Goal: Register for event/course

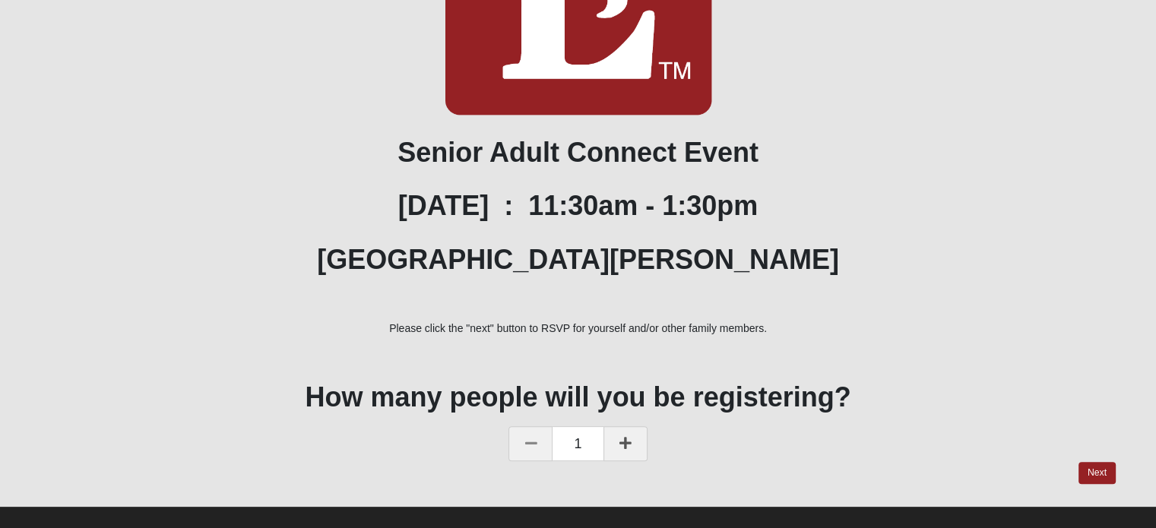
scroll to position [343, 0]
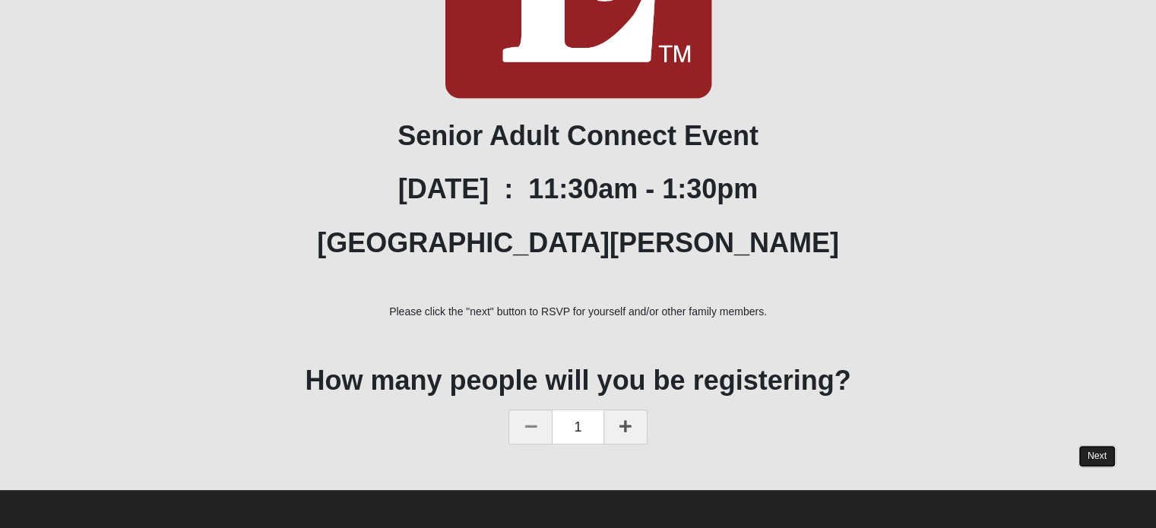
click at [1093, 452] on link "Next" at bounding box center [1096, 456] width 37 height 22
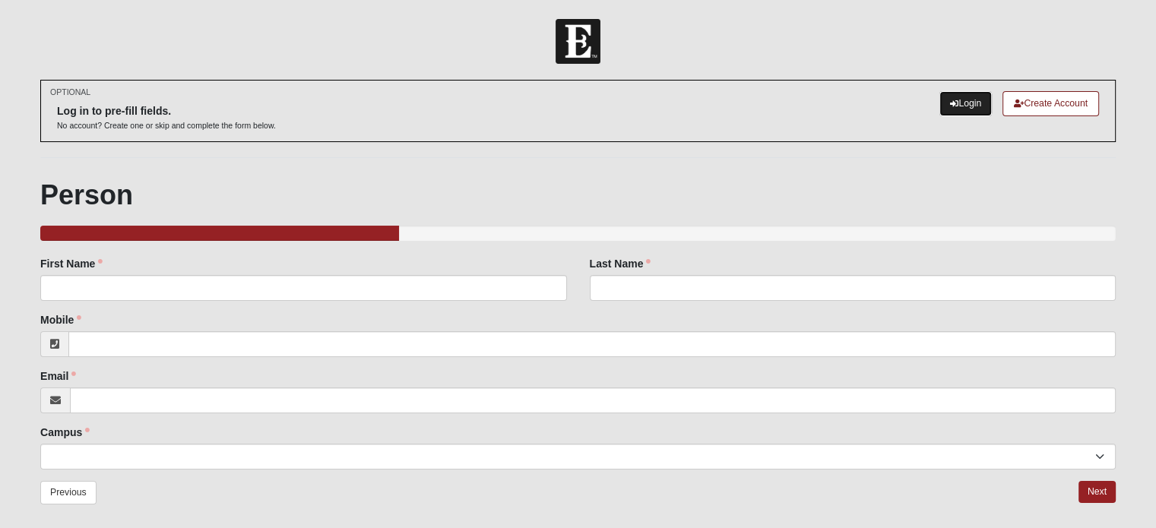
click at [963, 102] on link "Login" at bounding box center [965, 103] width 52 height 25
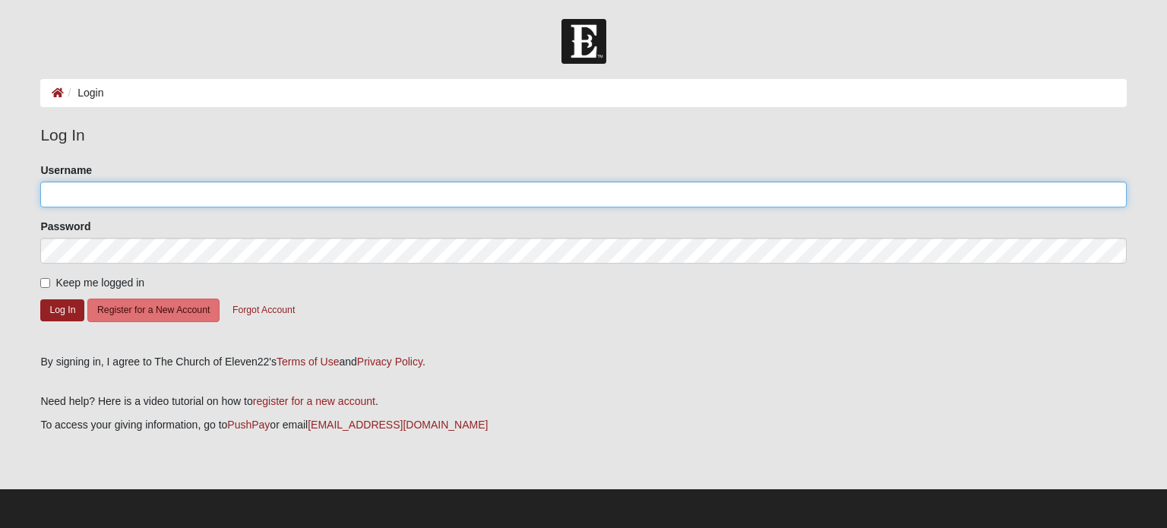
click at [49, 192] on input "Username" at bounding box center [583, 195] width 1086 height 26
click at [48, 194] on input "Username" at bounding box center [583, 195] width 1086 height 26
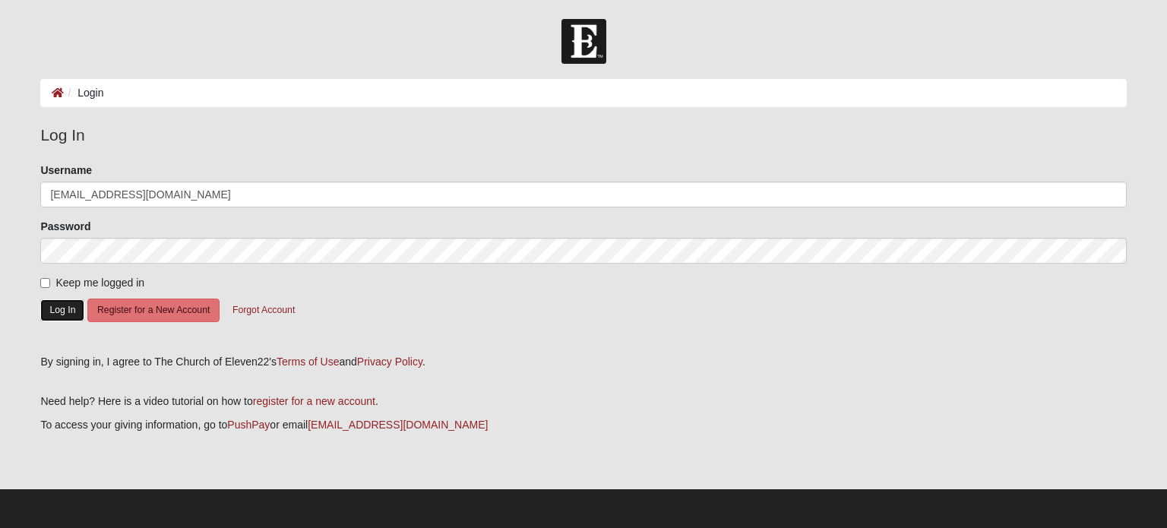
click at [52, 311] on button "Log In" at bounding box center [62, 310] width 44 height 22
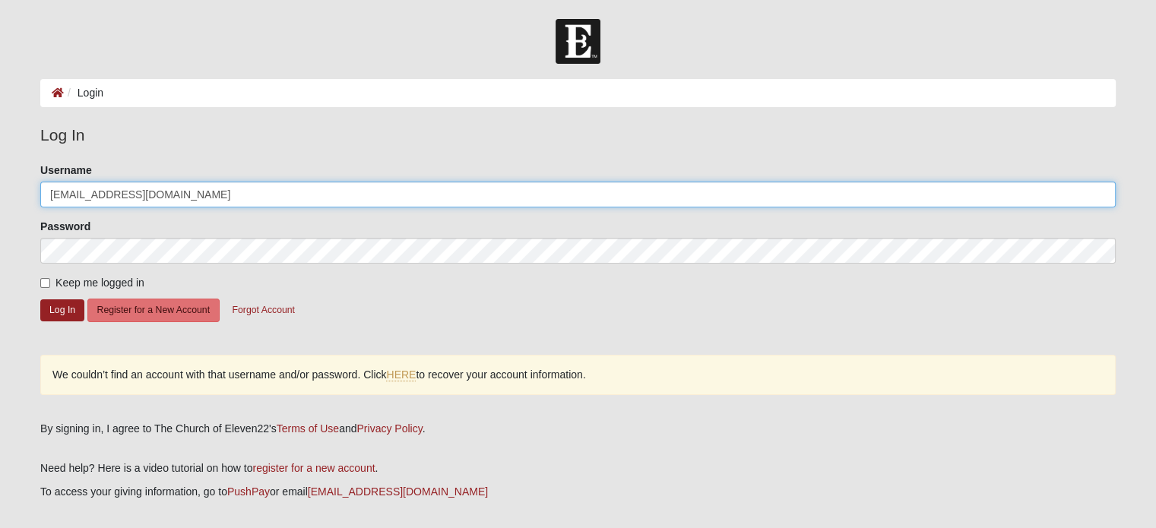
click at [163, 192] on input "[EMAIL_ADDRESS][DOMAIN_NAME]" at bounding box center [577, 195] width 1075 height 26
type input "d"
type input "Diana Robbins"
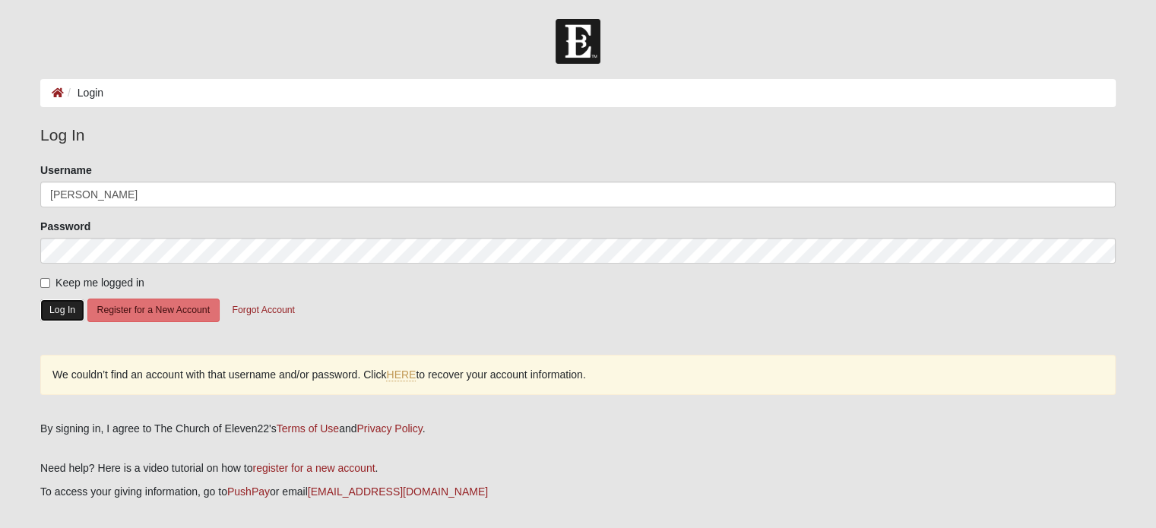
click at [56, 306] on button "Log In" at bounding box center [62, 310] width 44 height 22
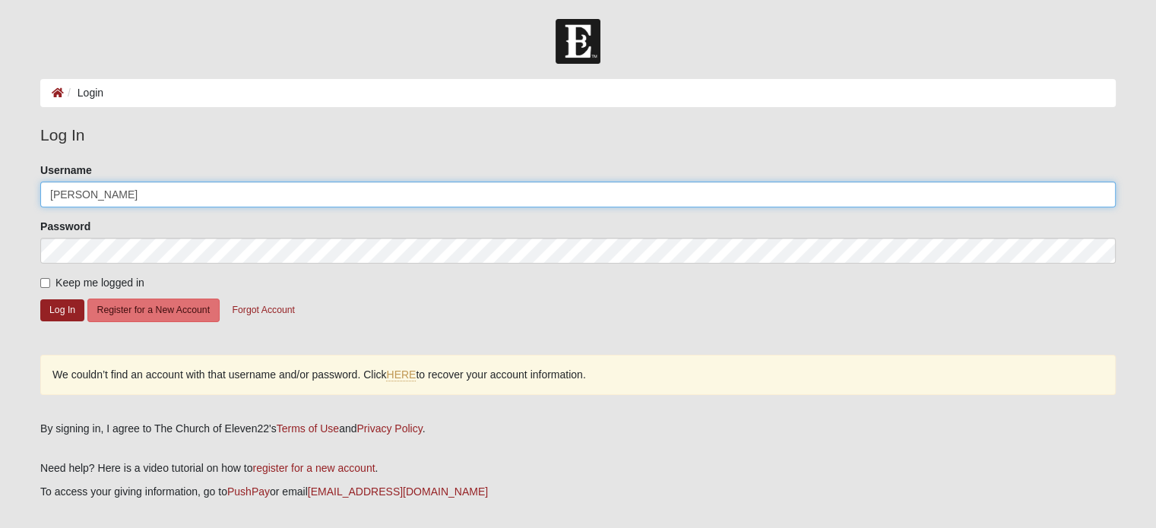
click at [119, 194] on input "Diana Robbins" at bounding box center [577, 195] width 1075 height 26
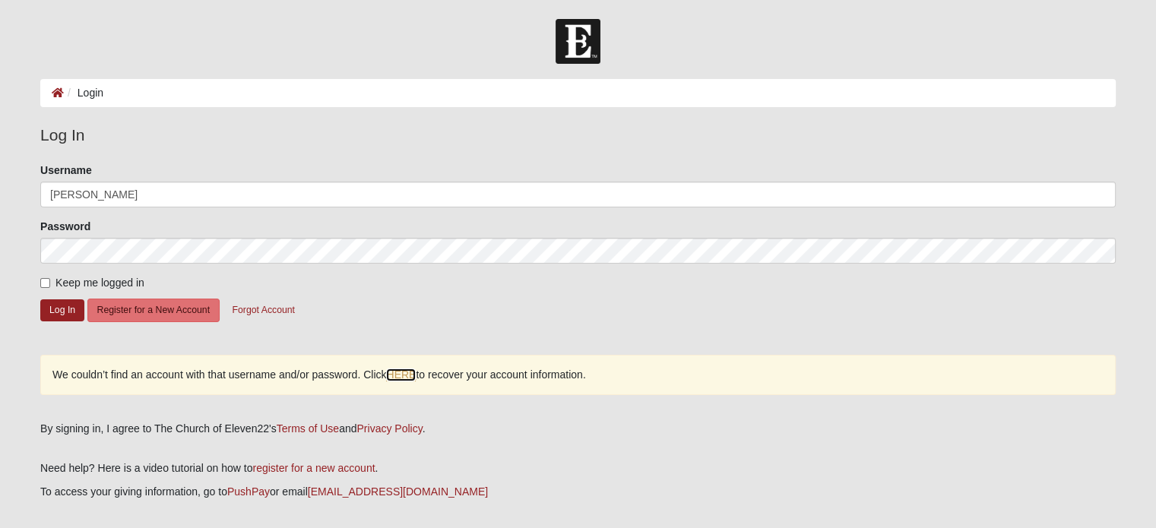
click at [407, 380] on link "HERE" at bounding box center [401, 374] width 30 height 13
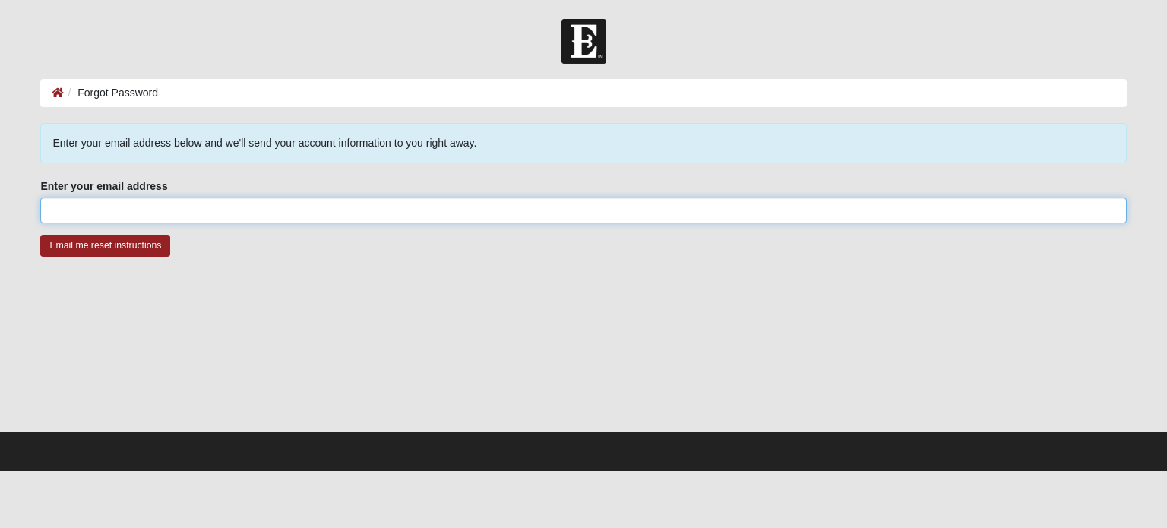
click at [49, 206] on input "Enter your email address" at bounding box center [583, 211] width 1086 height 26
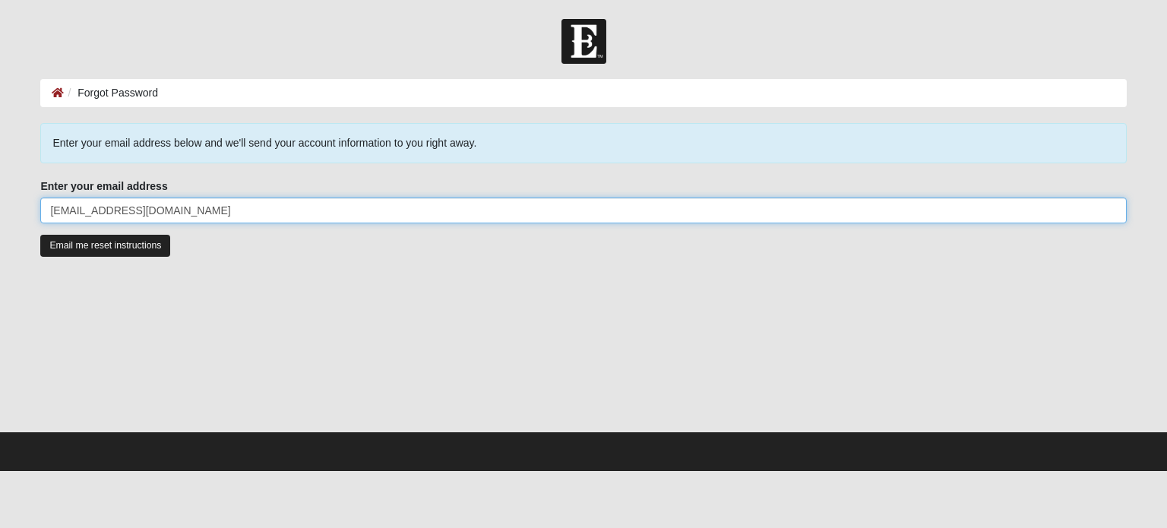
type input "dianainchat@gmail.com"
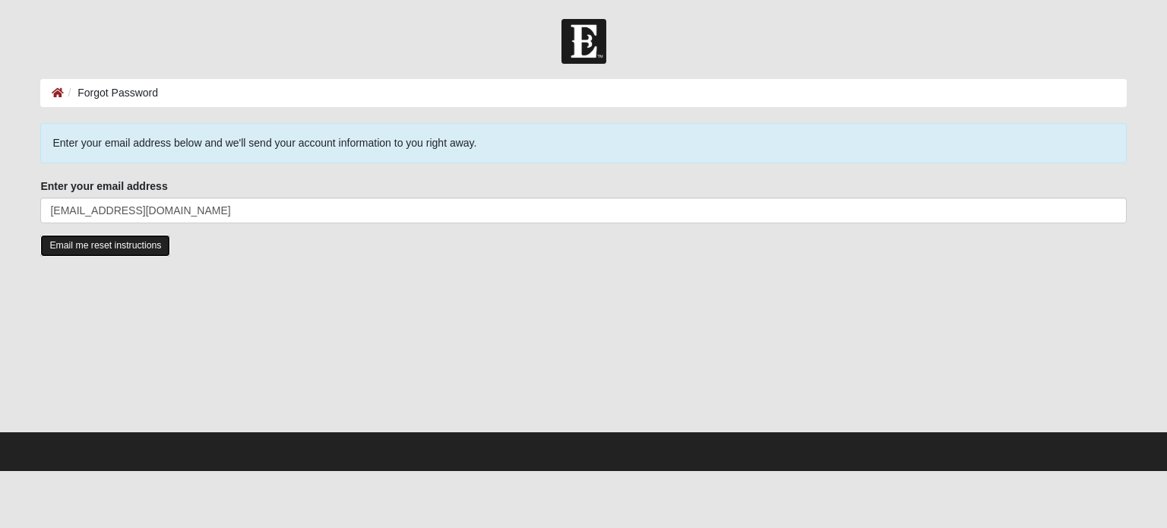
click at [137, 242] on input "Email me reset instructions" at bounding box center [105, 246] width 130 height 22
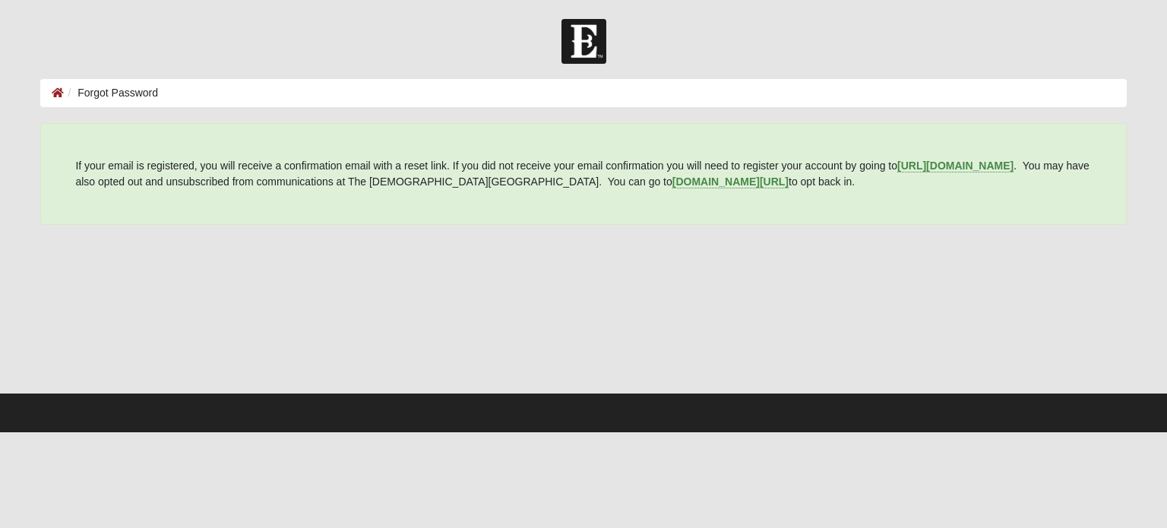
drag, startPoint x: 833, startPoint y: 250, endPoint x: 836, endPoint y: 261, distance: 10.9
click at [837, 262] on div at bounding box center [583, 316] width 1086 height 152
drag, startPoint x: 385, startPoint y: 25, endPoint x: 388, endPoint y: 14, distance: 11.1
click at [387, 27] on div at bounding box center [583, 41] width 1167 height 45
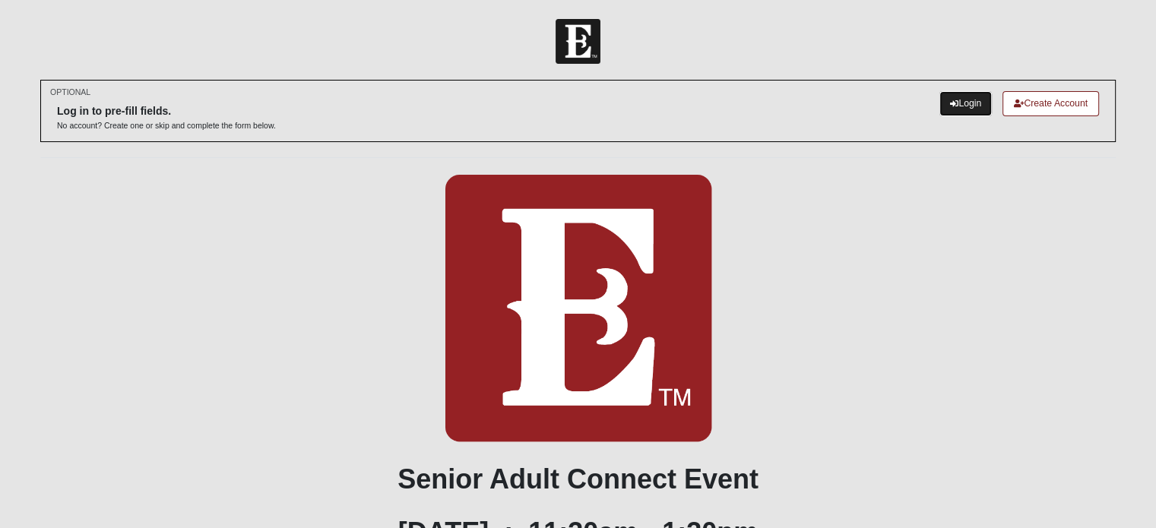
click at [952, 106] on icon at bounding box center [954, 104] width 8 height 8
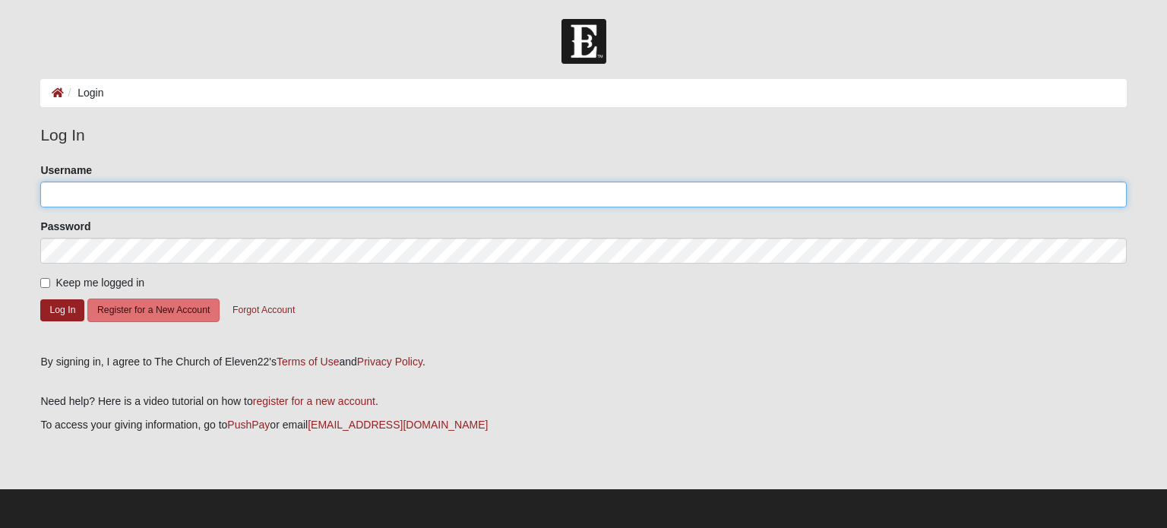
click at [46, 197] on input "Username" at bounding box center [583, 195] width 1086 height 26
type input "[EMAIL_ADDRESS][DOMAIN_NAME]"
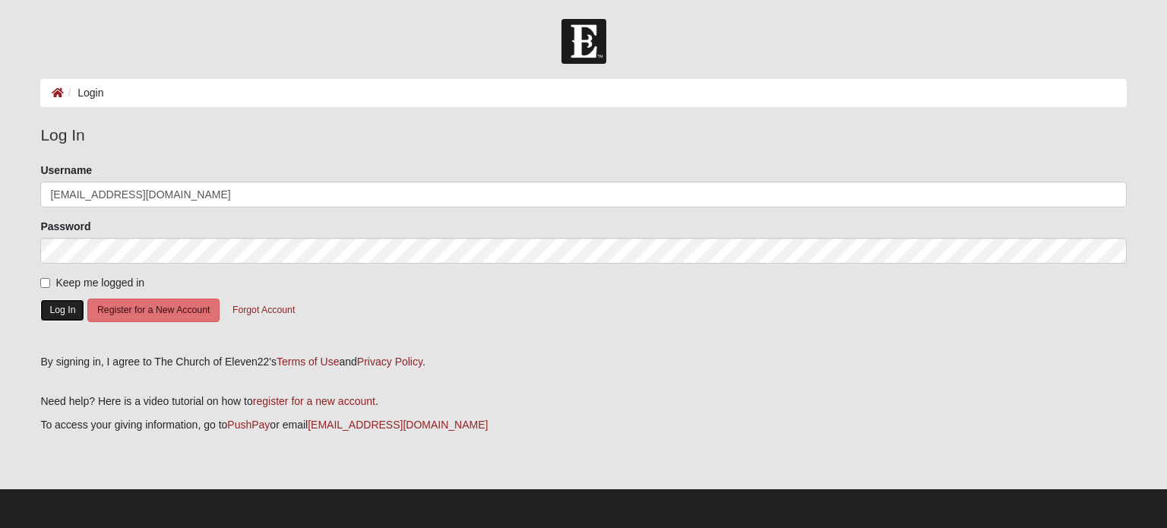
click at [60, 310] on button "Log In" at bounding box center [62, 310] width 44 height 22
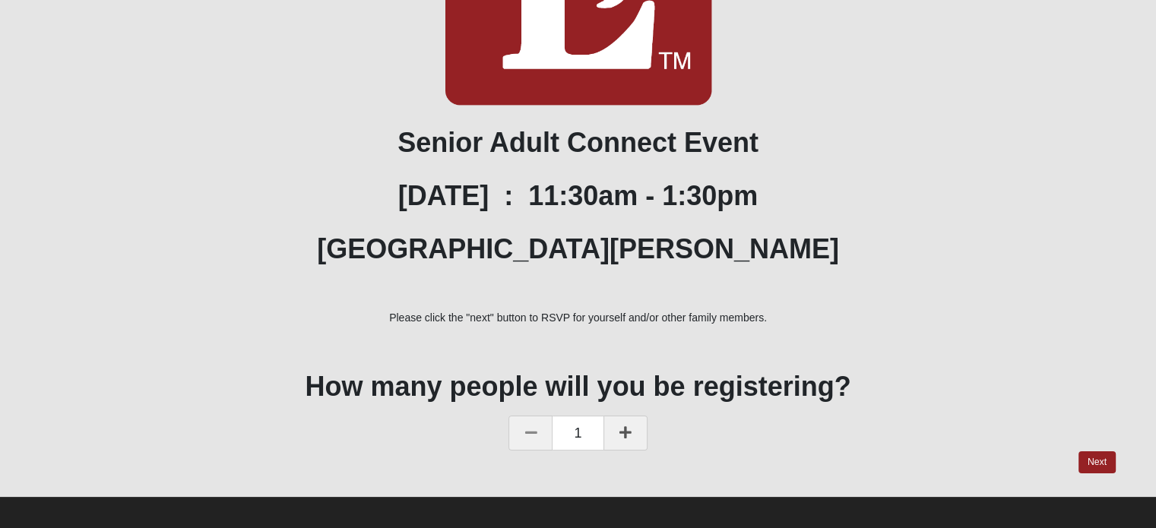
scroll to position [250, 0]
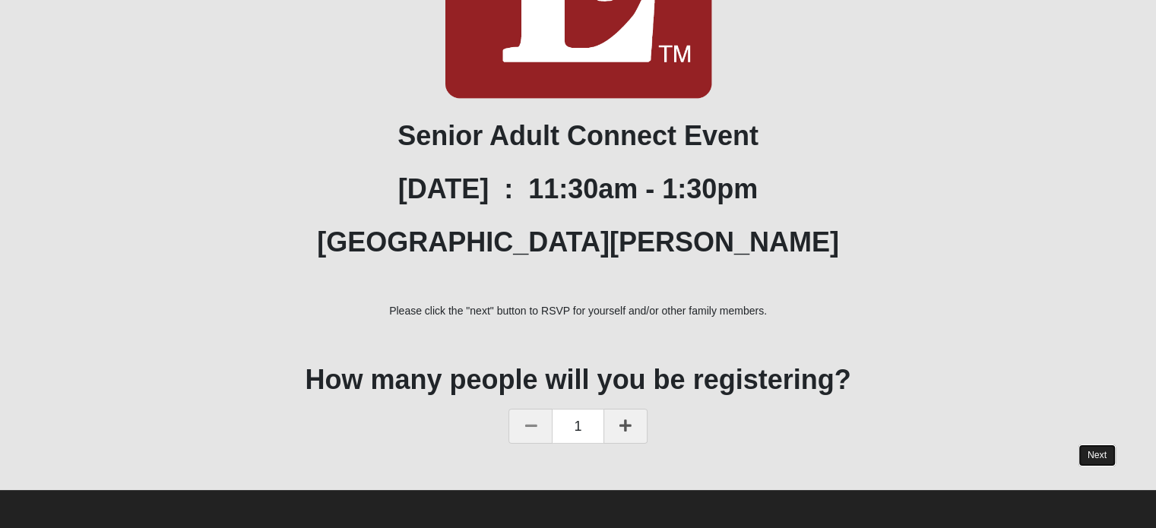
click at [1100, 452] on link "Next" at bounding box center [1096, 455] width 37 height 22
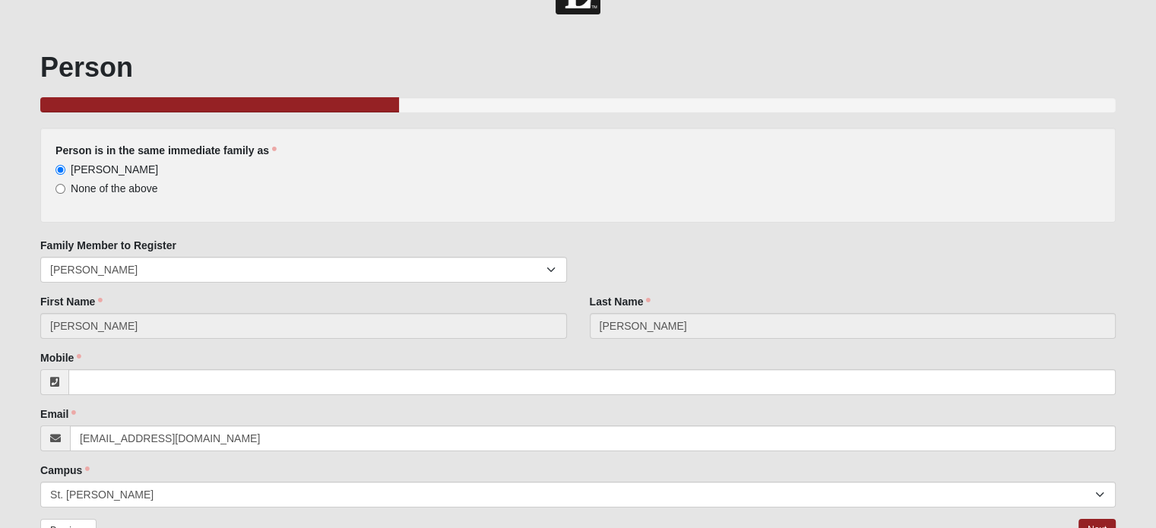
scroll to position [76, 0]
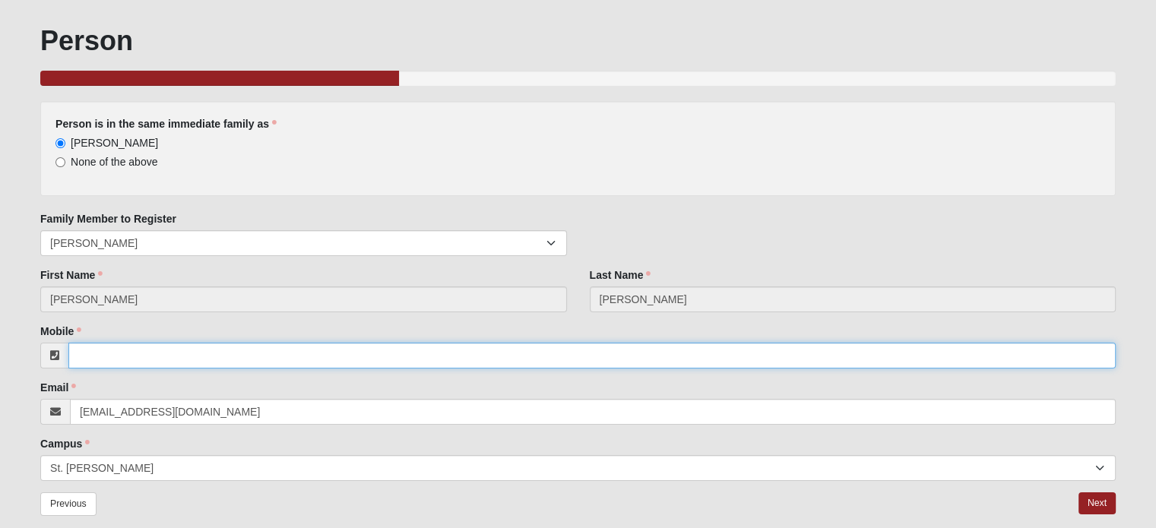
click at [76, 356] on input "Mobile" at bounding box center [591, 356] width 1047 height 26
type input "305"
click at [95, 354] on input "305" at bounding box center [591, 356] width 1047 height 26
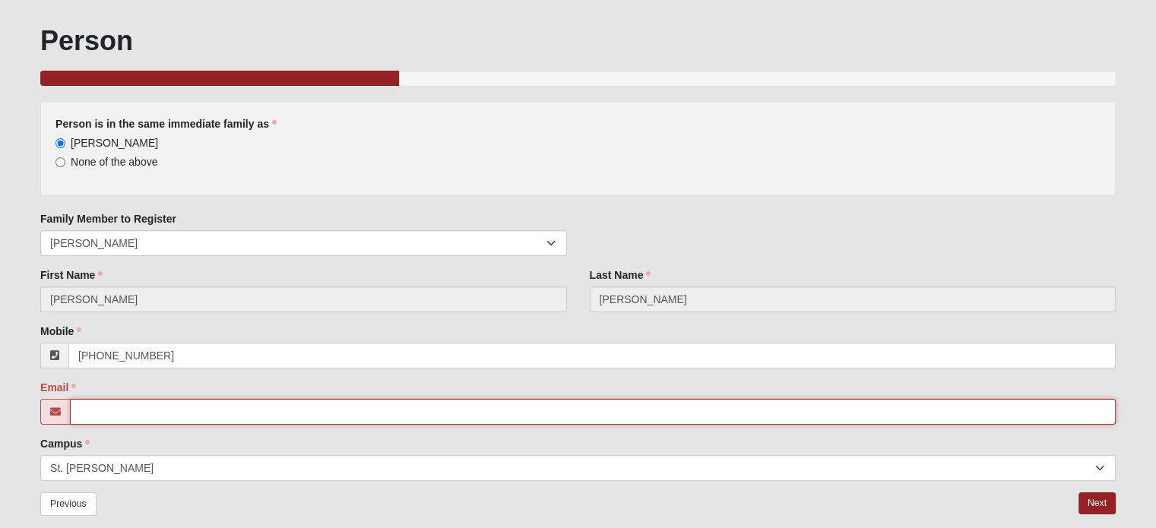
type input "(305) 281-6783"
click at [86, 410] on input "Email" at bounding box center [592, 412] width 1045 height 26
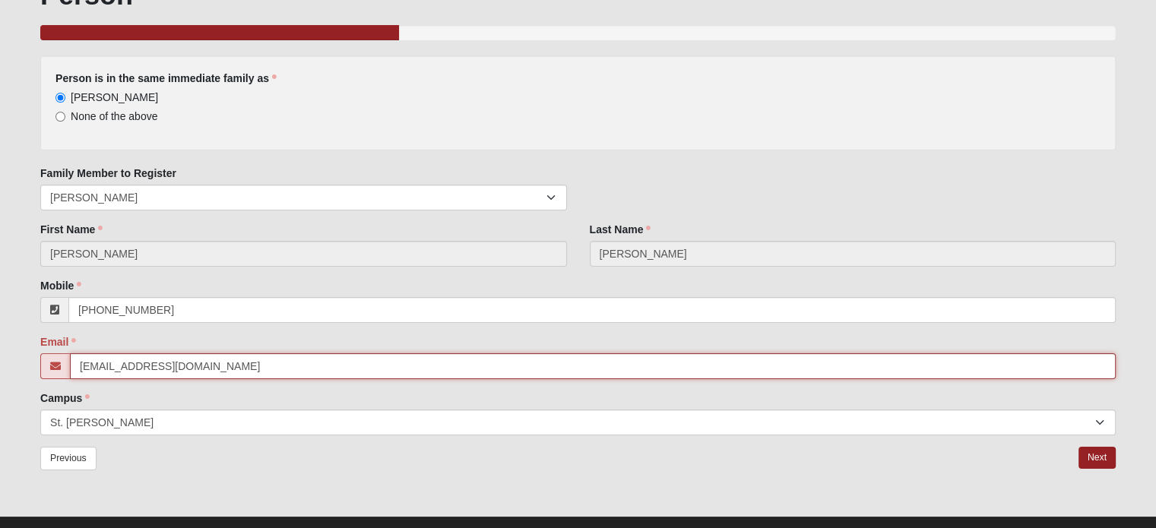
scroll to position [147, 0]
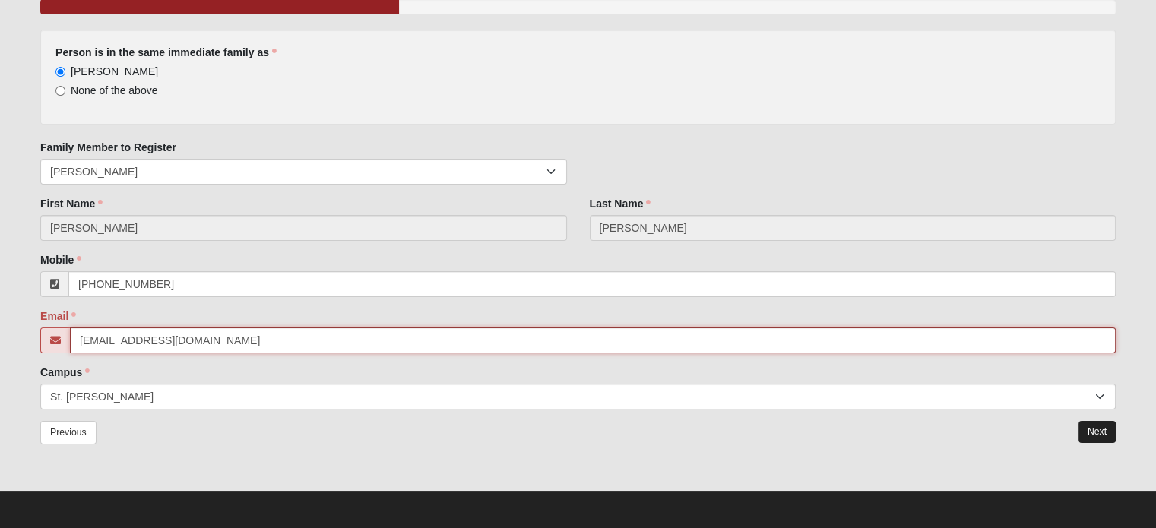
type input "[EMAIL_ADDRESS][DOMAIN_NAME]"
click at [1100, 430] on link "Next" at bounding box center [1096, 432] width 37 height 22
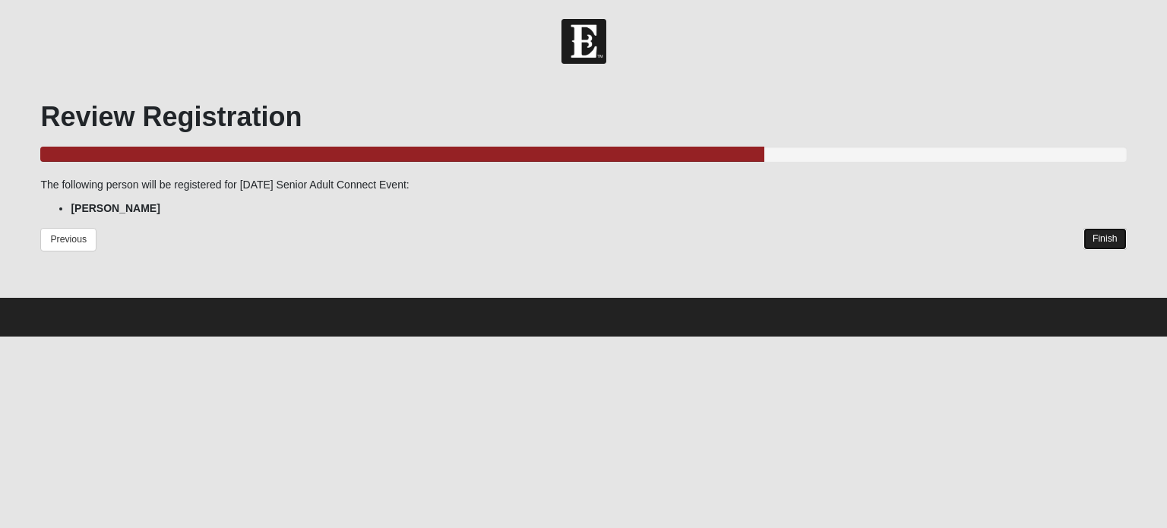
click at [1103, 236] on link "Finish" at bounding box center [1104, 239] width 43 height 22
